Goal: Information Seeking & Learning: Check status

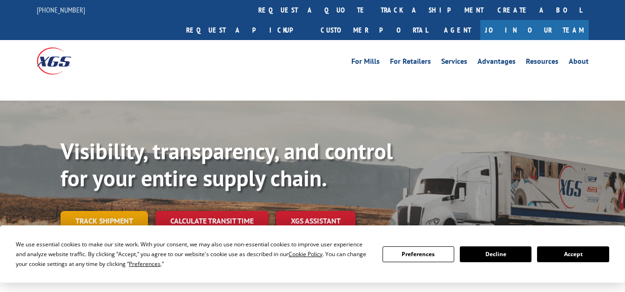
click at [115, 211] on link "Track shipment" at bounding box center [103, 221] width 87 height 20
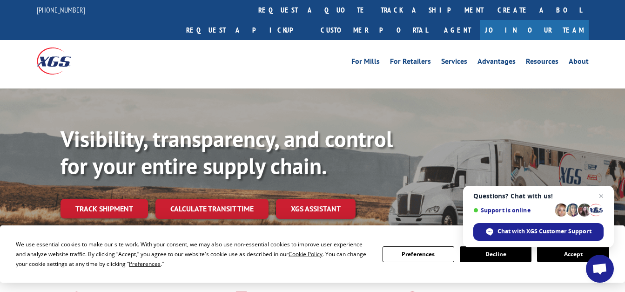
click at [565, 253] on button "Accept" at bounding box center [573, 254] width 72 height 16
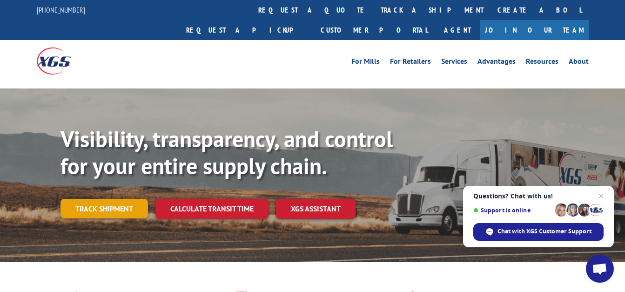
click at [121, 199] on link "Track shipment" at bounding box center [103, 209] width 87 height 20
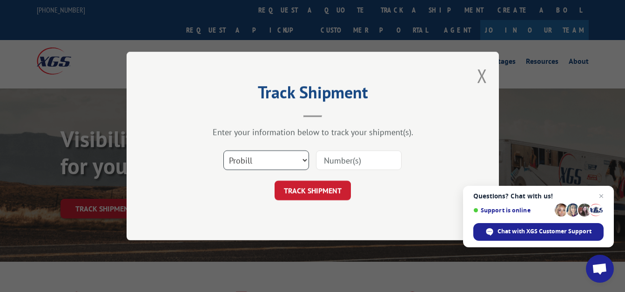
click at [305, 161] on select "Select category... Probill BOL PO" at bounding box center [266, 160] width 86 height 20
select select "bol"
click at [223, 150] on select "Select category... Probill BOL PO" at bounding box center [266, 160] width 86 height 20
click at [376, 170] on input at bounding box center [359, 160] width 86 height 20
type input "3374165"
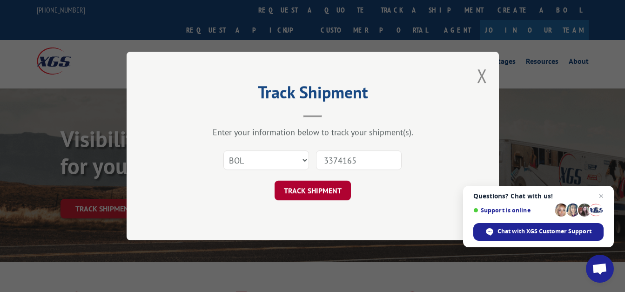
click at [329, 185] on button "TRACK SHIPMENT" at bounding box center [313, 191] width 76 height 20
